Goal: Find specific page/section: Find specific page/section

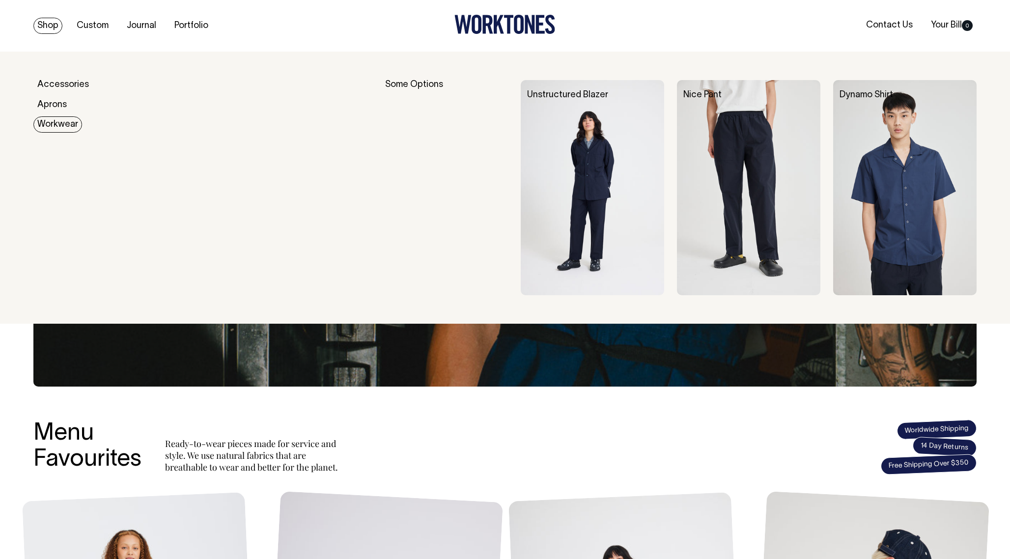
click at [53, 120] on link "Workwear" at bounding box center [57, 124] width 49 height 16
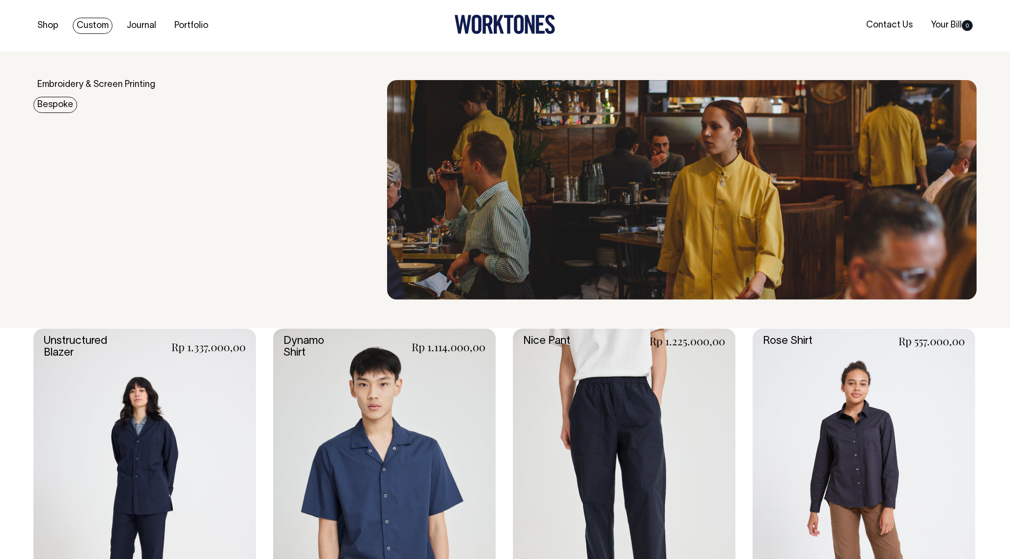
click at [59, 101] on link "Bespoke" at bounding box center [55, 105] width 44 height 16
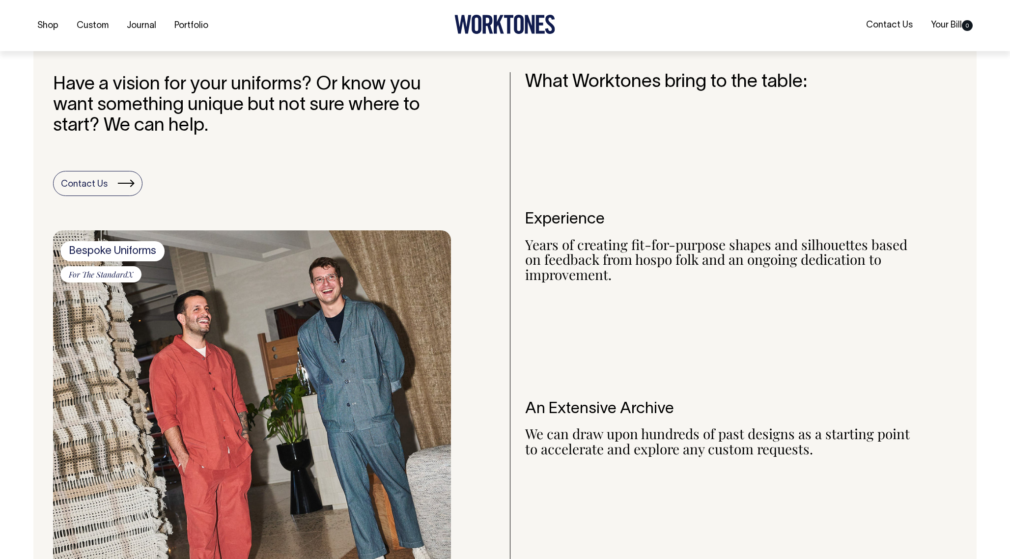
scroll to position [788, 0]
